Goal: Use online tool/utility: Use online tool/utility

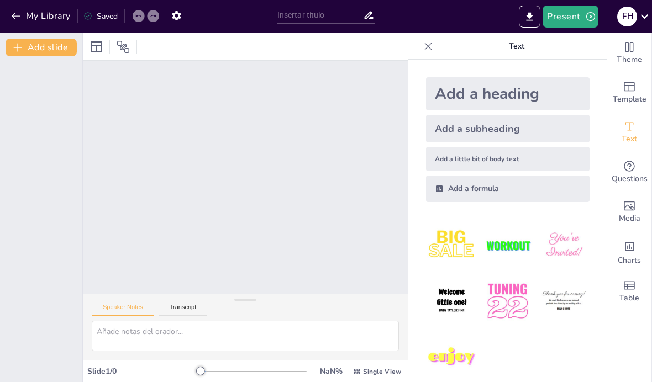
click at [626, 173] on span "Questions" at bounding box center [630, 179] width 36 height 12
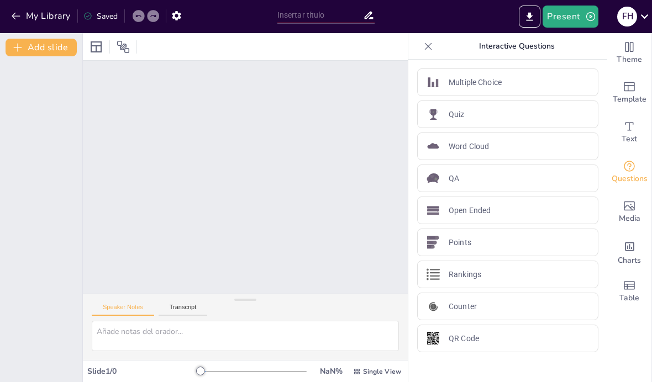
click at [556, 113] on div "Quiz" at bounding box center [507, 115] width 181 height 28
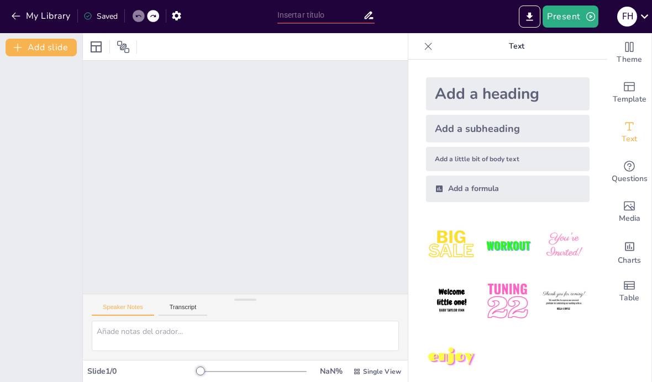
click at [126, 48] on icon at bounding box center [123, 47] width 12 height 12
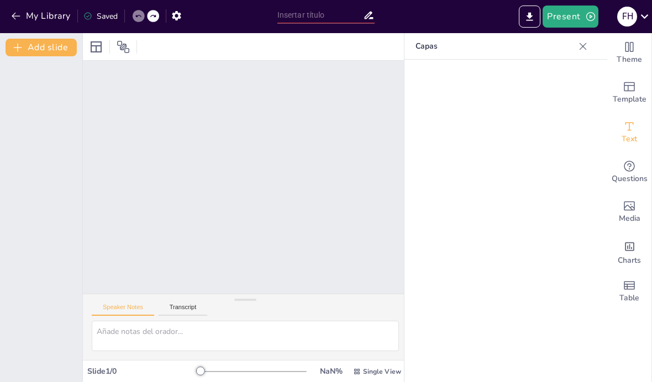
click at [118, 48] on icon at bounding box center [123, 46] width 13 height 13
click at [97, 47] on icon at bounding box center [96, 46] width 13 height 13
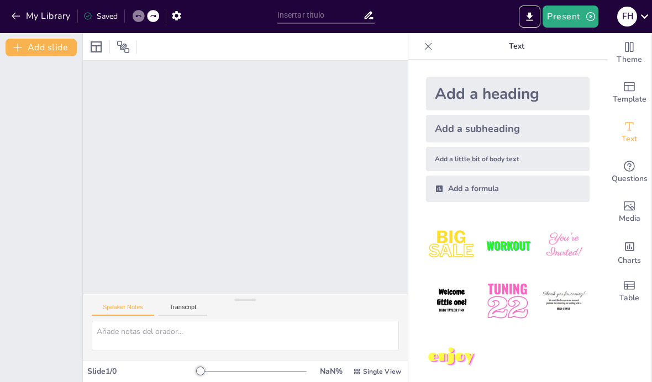
click at [636, 166] on div "Questions" at bounding box center [629, 173] width 44 height 40
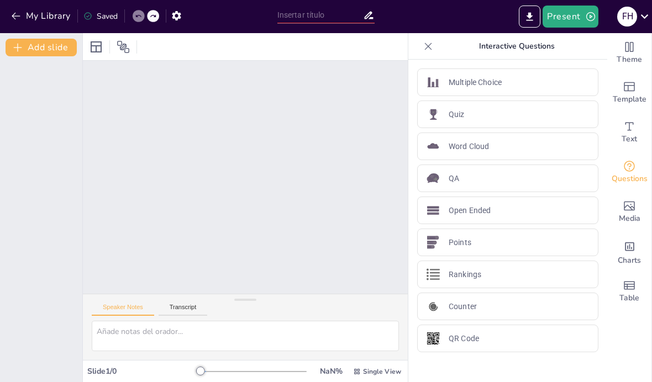
click at [522, 335] on div "QR Code" at bounding box center [507, 339] width 181 height 28
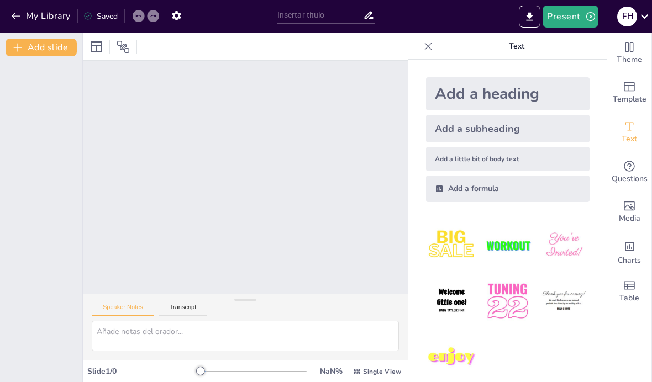
click at [585, 10] on button "Present" at bounding box center [570, 17] width 55 height 22
click at [633, 20] on div "F H" at bounding box center [627, 17] width 20 height 20
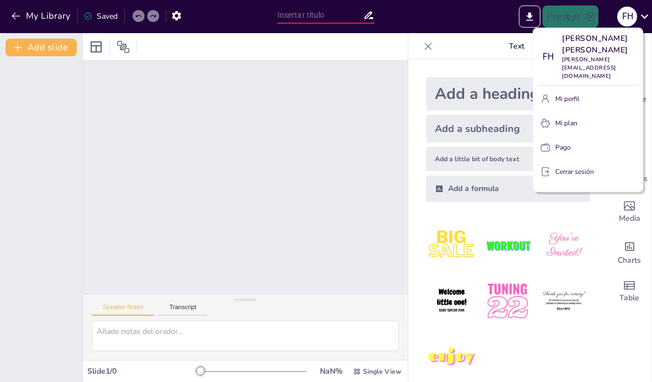
click at [632, 17] on div at bounding box center [326, 191] width 652 height 382
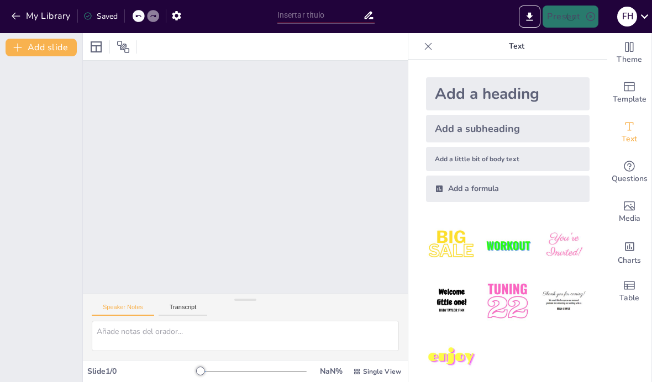
click at [135, 17] on div at bounding box center [139, 16] width 12 height 12
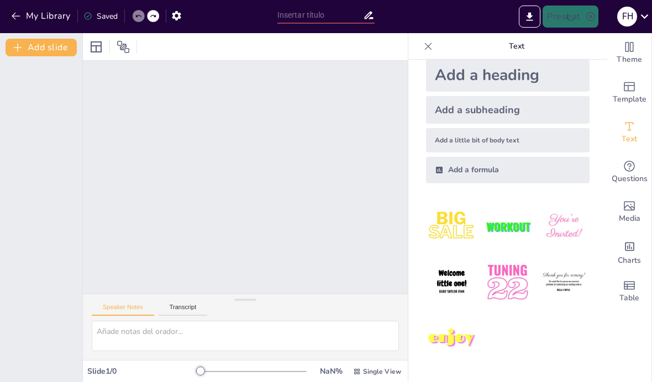
scroll to position [19, 0]
click at [434, 38] on div at bounding box center [428, 47] width 18 height 18
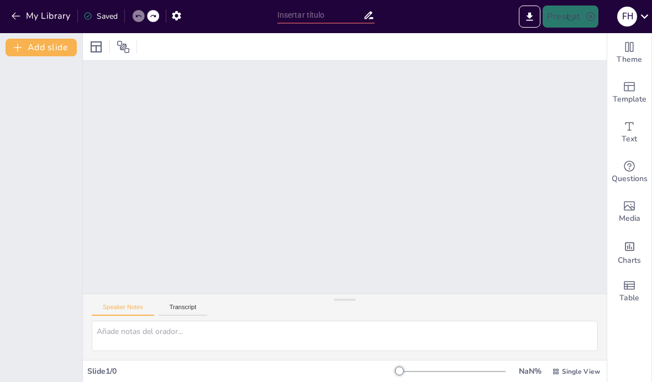
click at [18, 20] on icon "button" at bounding box center [15, 15] width 11 height 11
